Goal: Information Seeking & Learning: Learn about a topic

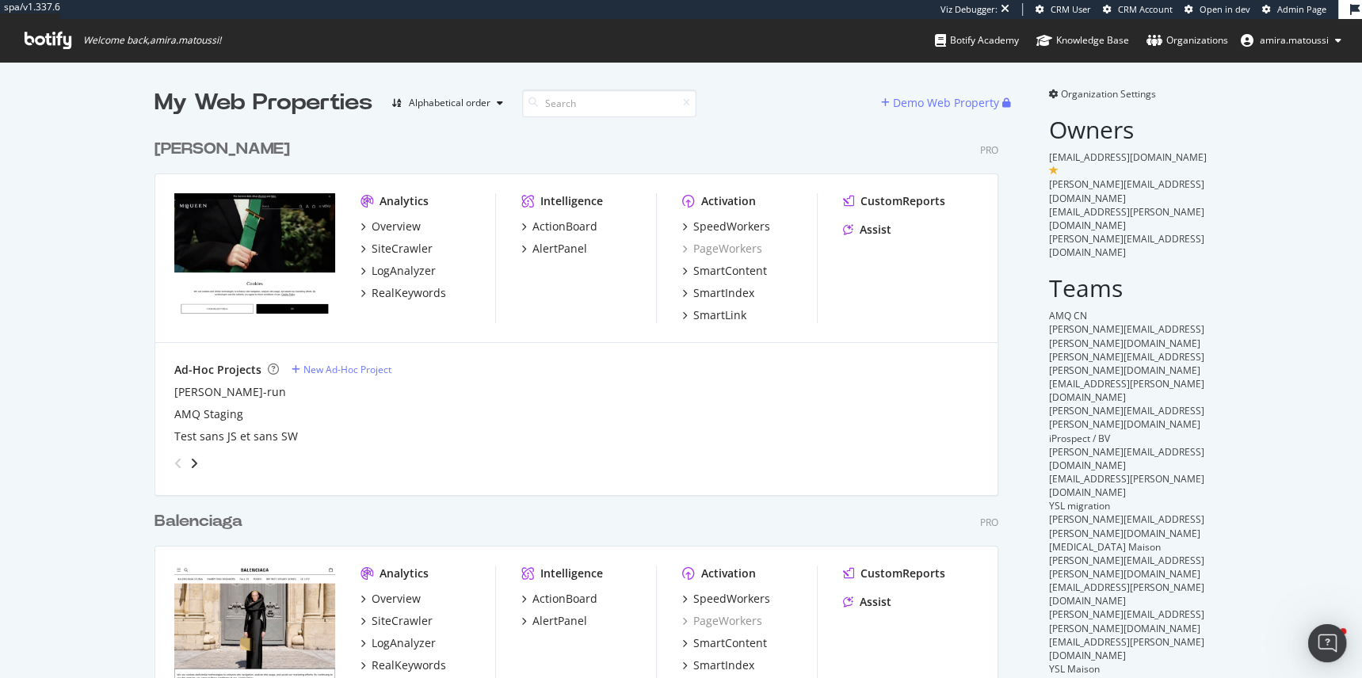
scroll to position [1300, 856]
click at [412, 274] on div "LogAnalyzer" at bounding box center [404, 271] width 64 height 16
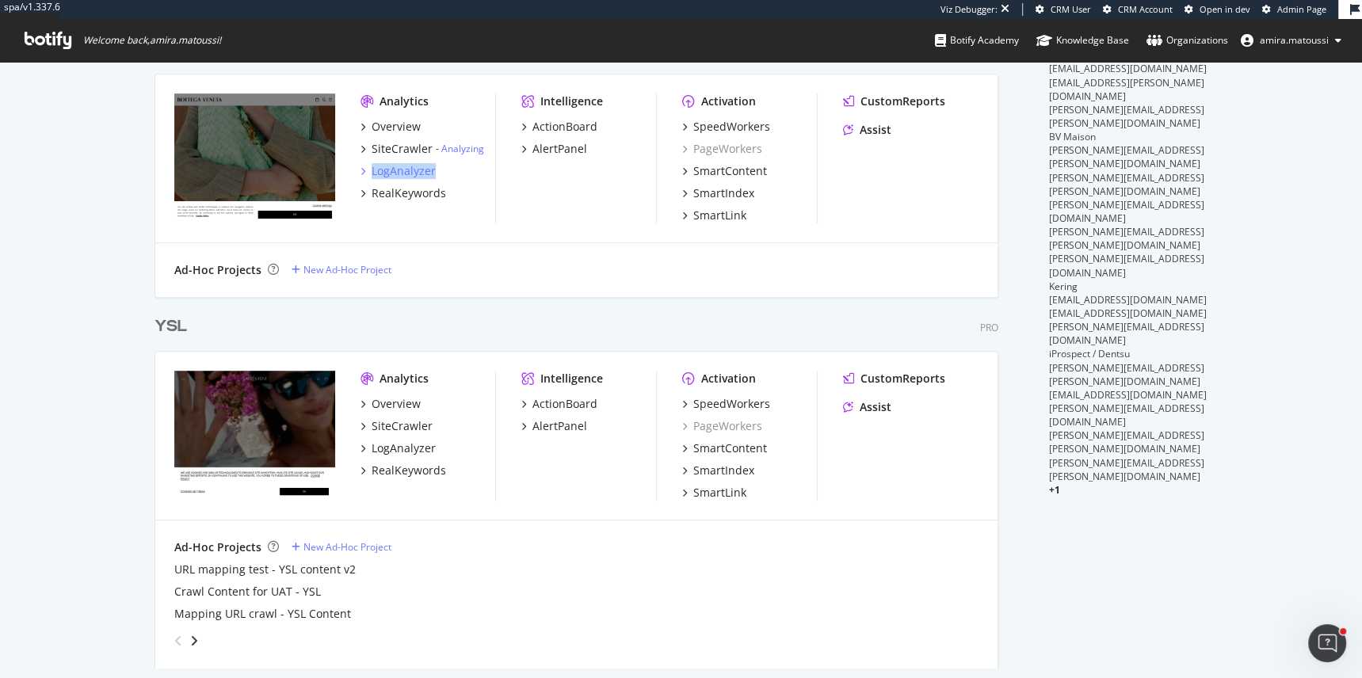
scroll to position [765, 0]
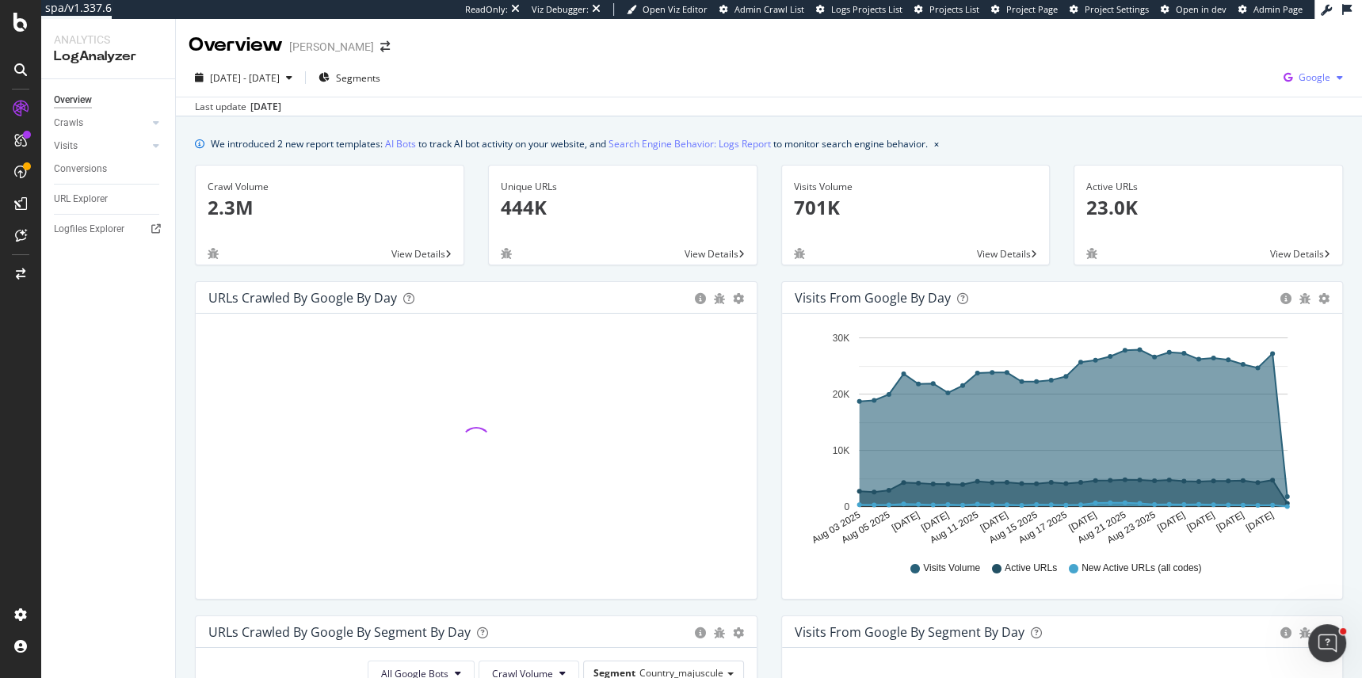
click at [1089, 72] on span "Google" at bounding box center [1315, 77] width 32 height 13
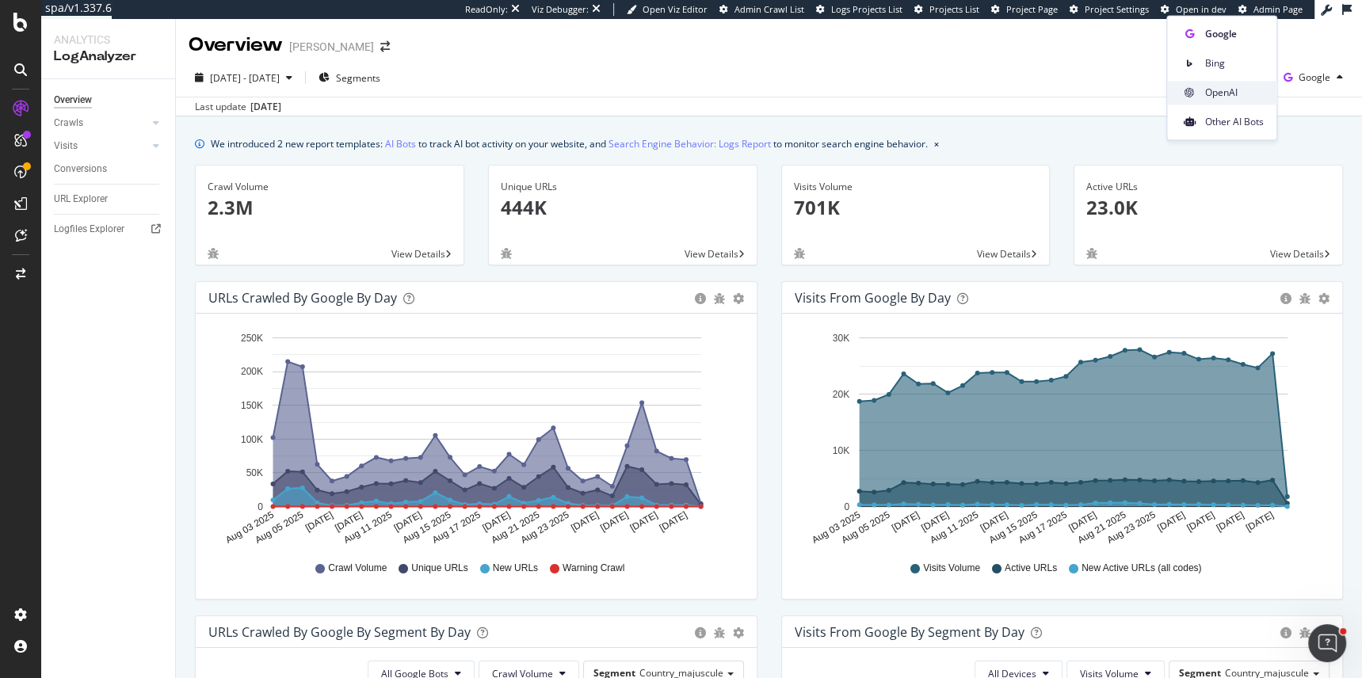
click at [1089, 95] on span "OpenAI" at bounding box center [1234, 93] width 59 height 14
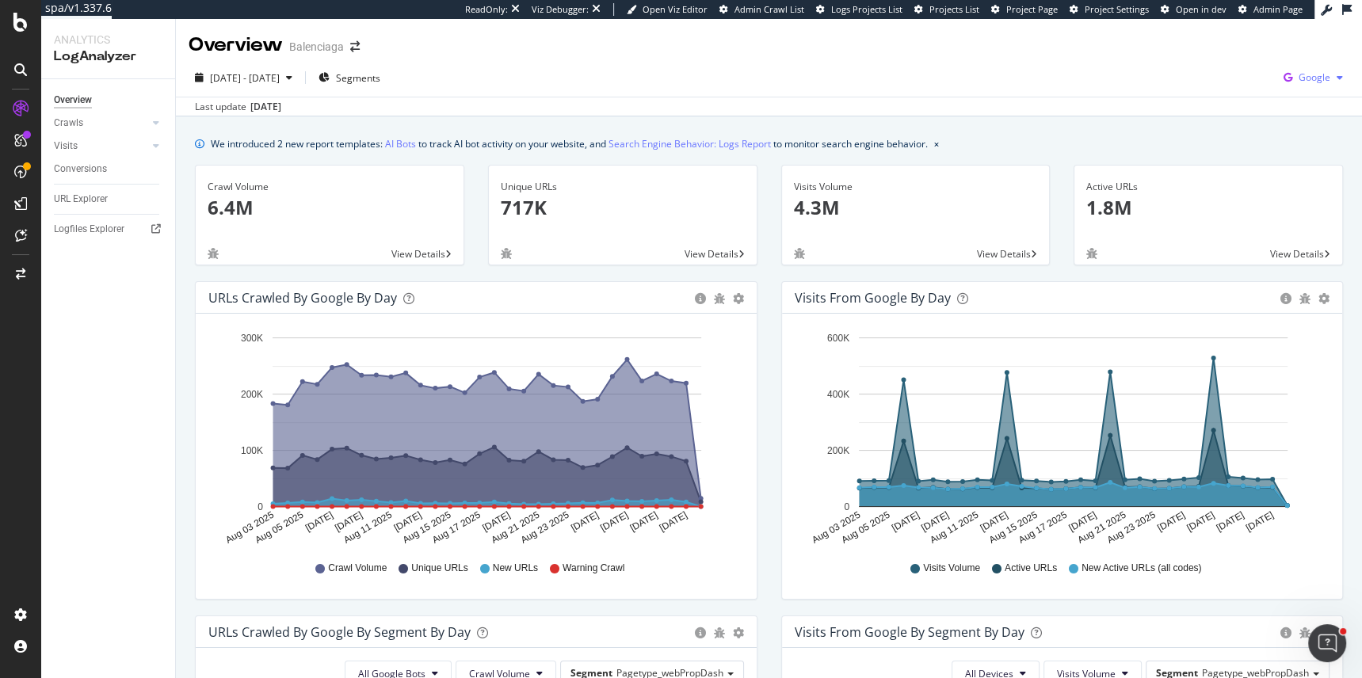
click at [1089, 75] on span "Google" at bounding box center [1315, 77] width 32 height 13
click at [1089, 98] on span "OpenAI" at bounding box center [1234, 93] width 59 height 14
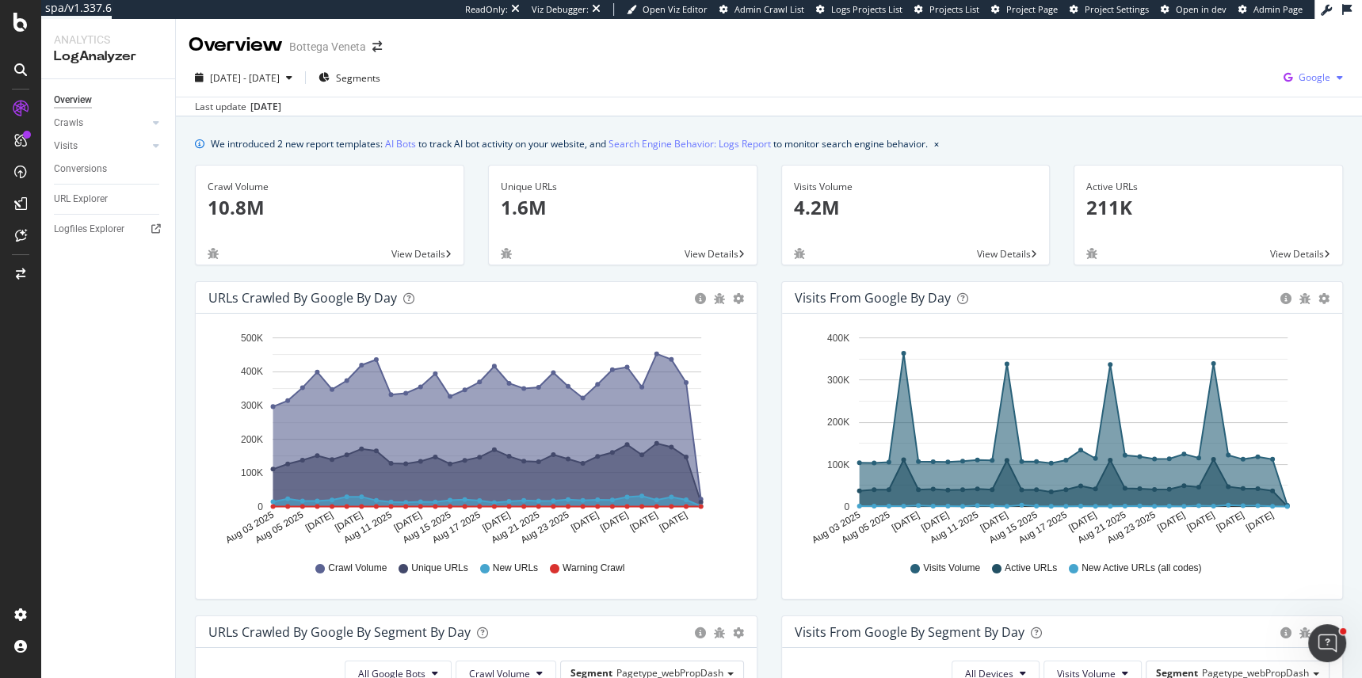
click at [1089, 80] on span "Google" at bounding box center [1315, 77] width 32 height 13
click at [1089, 100] on div "OpenAI" at bounding box center [1221, 92] width 109 height 23
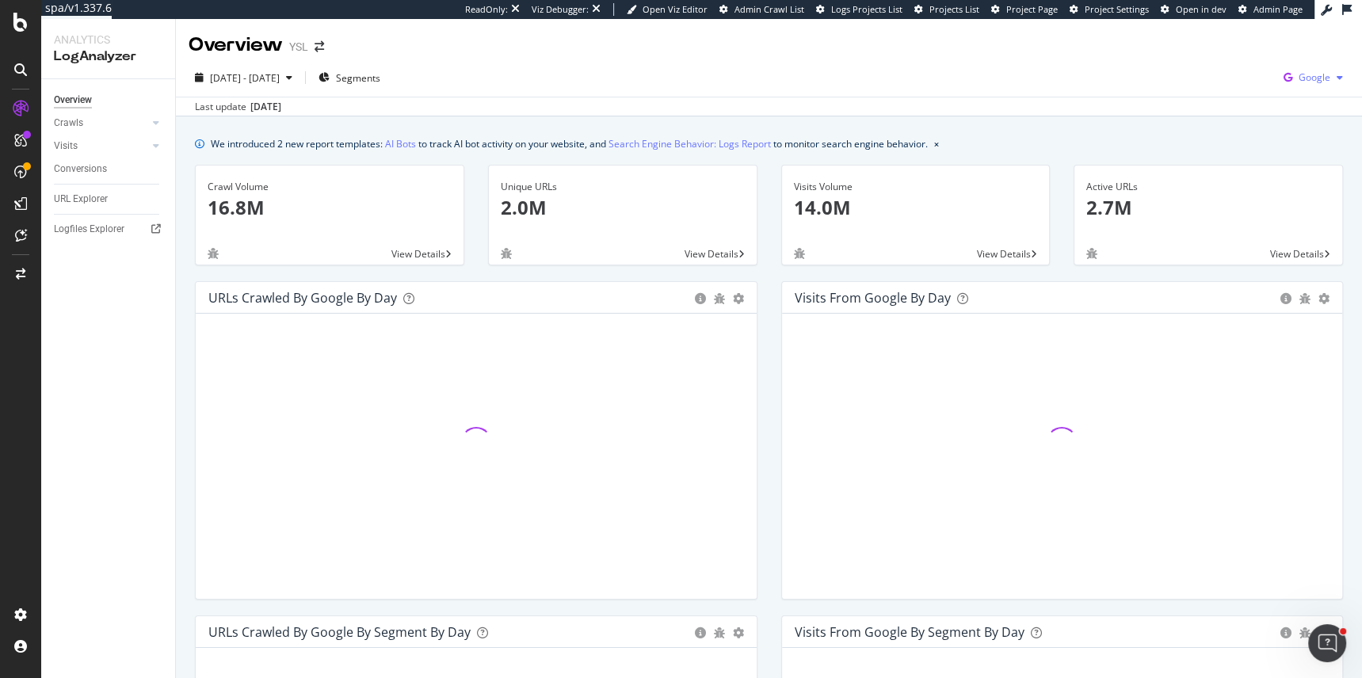
click at [1089, 74] on span "Google" at bounding box center [1315, 77] width 32 height 13
click at [1089, 93] on span "OpenAI" at bounding box center [1234, 93] width 59 height 14
